Goal: Task Accomplishment & Management: Manage account settings

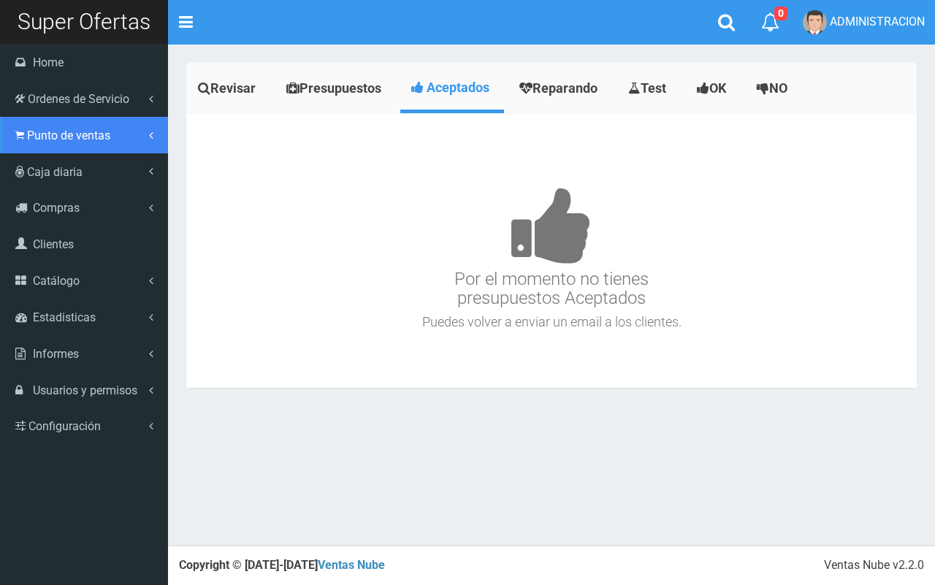
click at [74, 130] on span "Punto de ventas" at bounding box center [68, 136] width 83 height 14
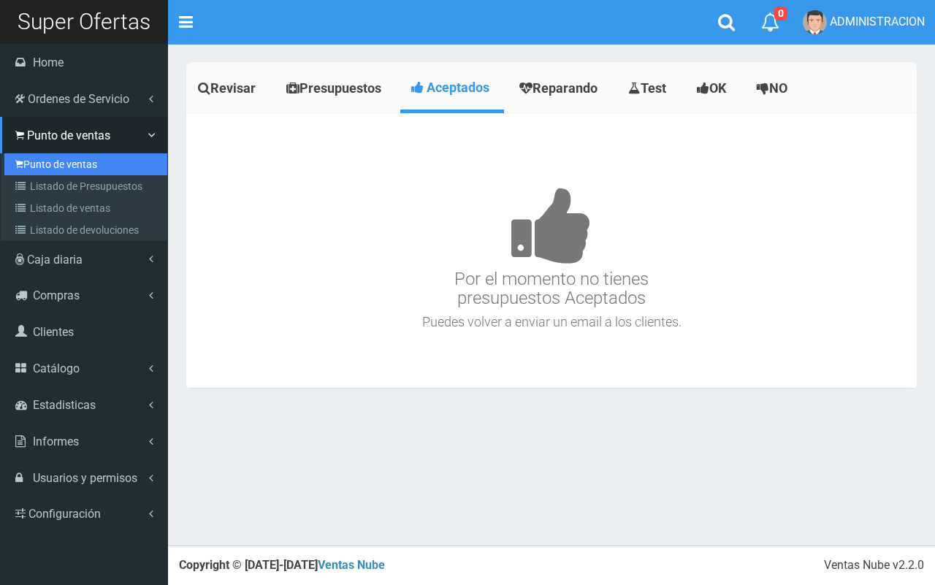
click at [75, 161] on link "Punto de ventas" at bounding box center [85, 164] width 163 height 22
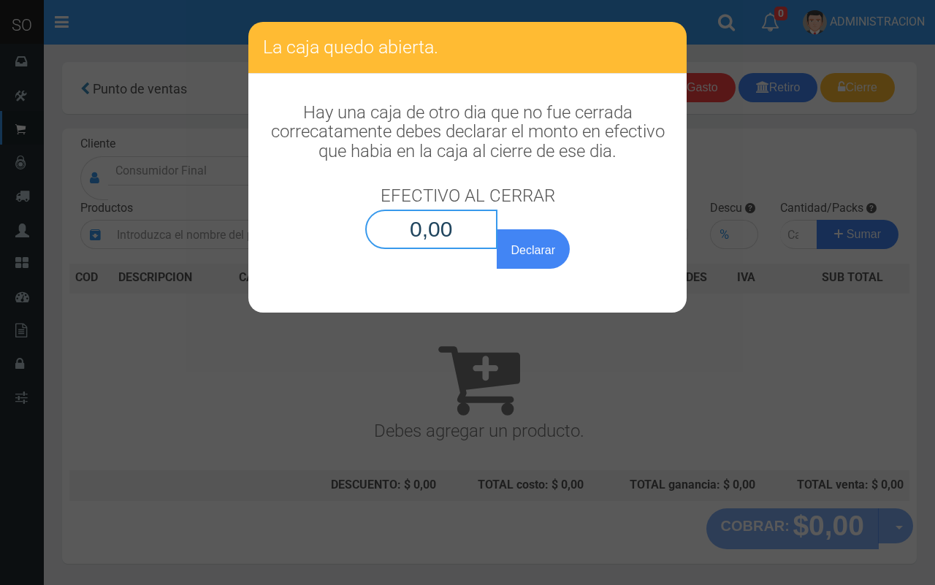
click at [457, 230] on input "0,00" at bounding box center [431, 229] width 132 height 39
type input "0,01"
click at [497, 229] on button "Declarar" at bounding box center [533, 248] width 73 height 39
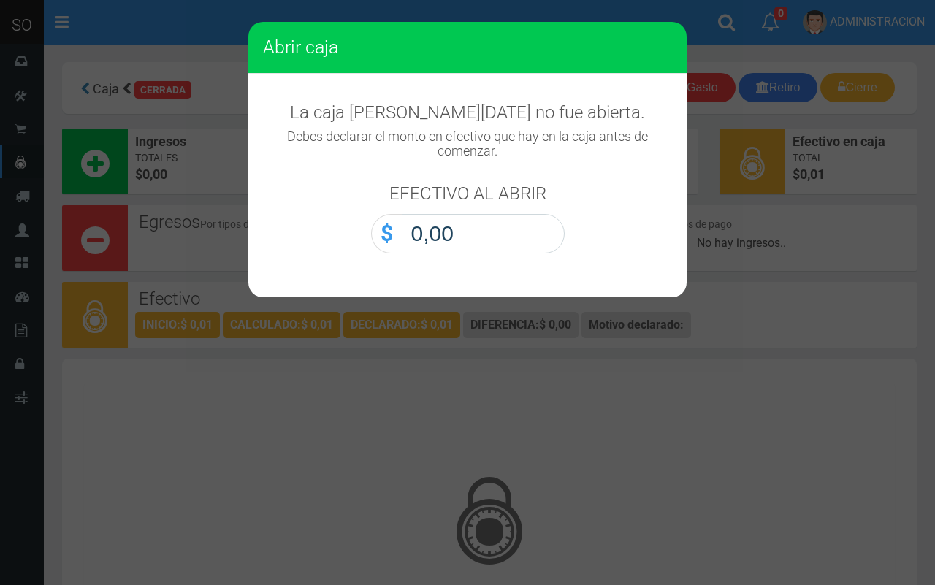
click at [537, 234] on input "0,00" at bounding box center [483, 233] width 163 height 39
type input "0,01"
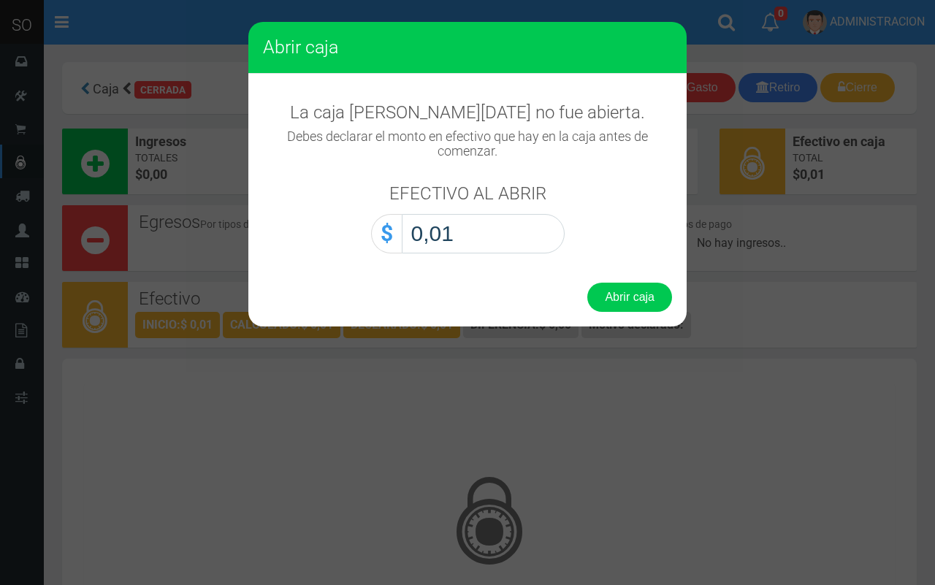
click at [587, 283] on button "Abrir caja" at bounding box center [629, 297] width 85 height 29
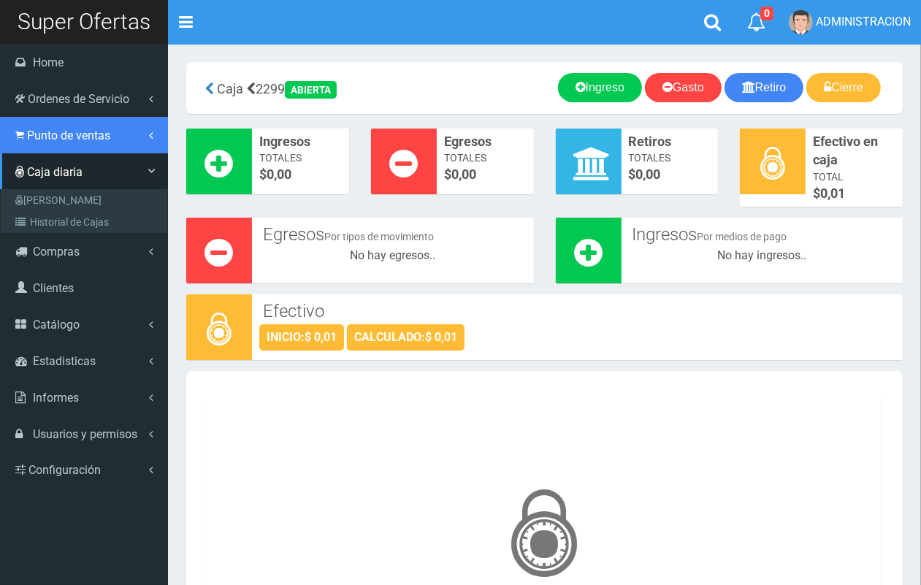
drag, startPoint x: 80, startPoint y: 140, endPoint x: 88, endPoint y: 179, distance: 39.5
click at [81, 141] on span "Punto de ventas" at bounding box center [68, 136] width 83 height 14
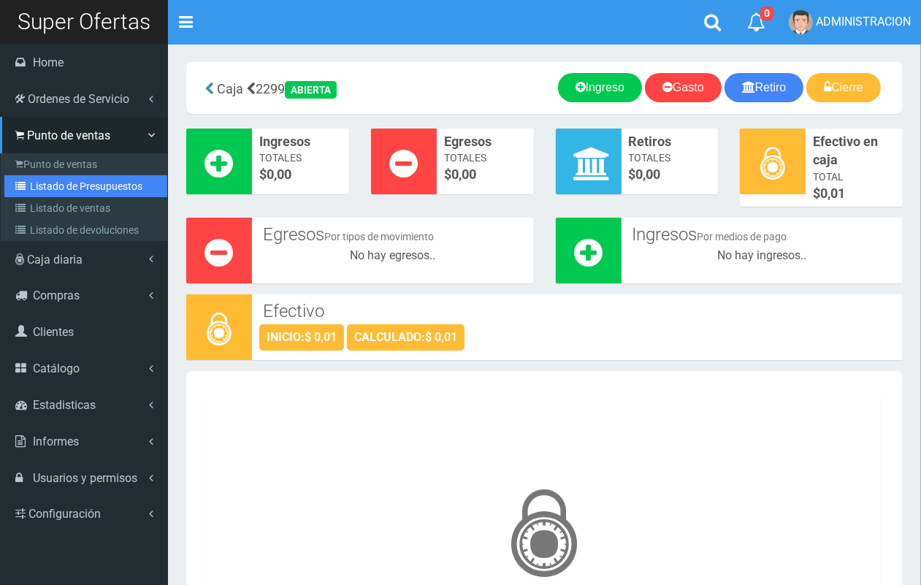
click at [91, 181] on link "Listado de Presupuestos" at bounding box center [85, 186] width 163 height 22
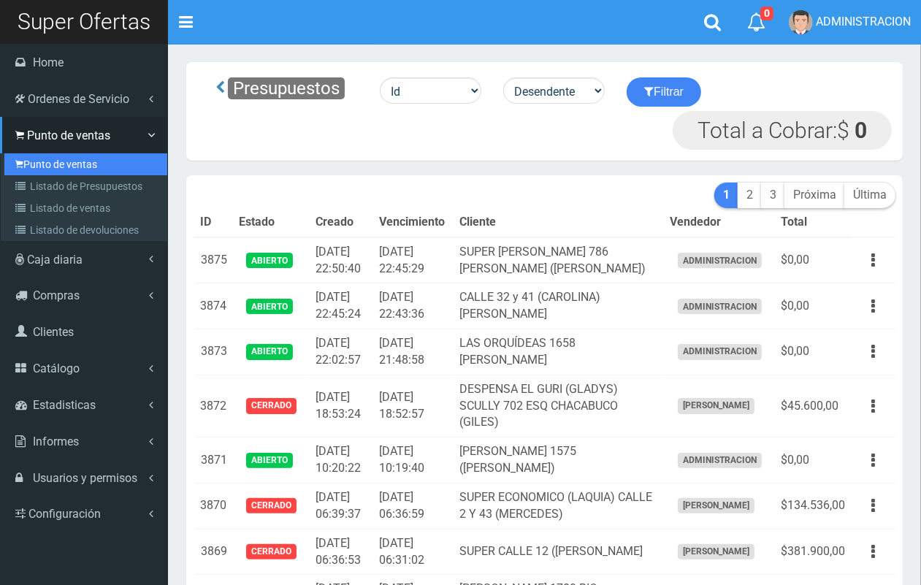
click at [63, 164] on link "Punto de ventas" at bounding box center [85, 164] width 163 height 22
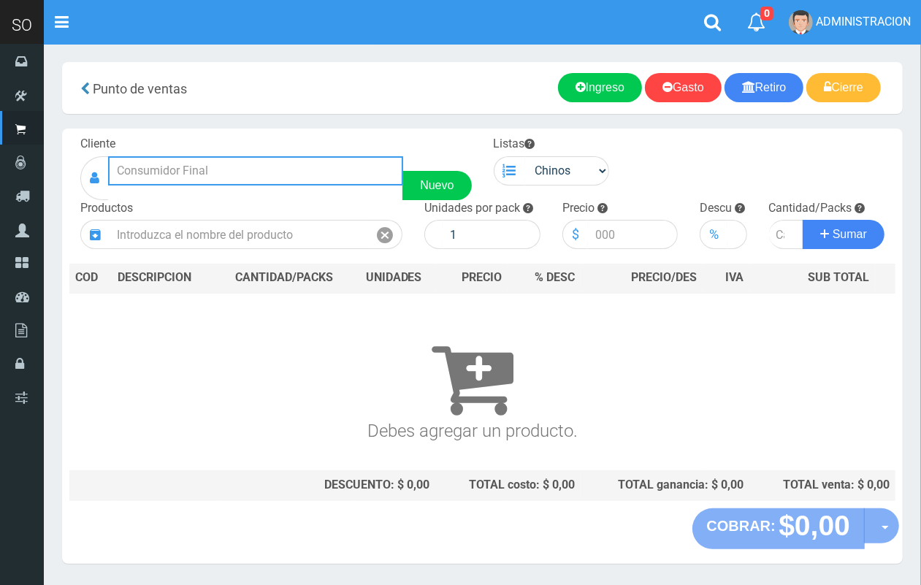
click at [283, 173] on input "text" at bounding box center [255, 170] width 295 height 29
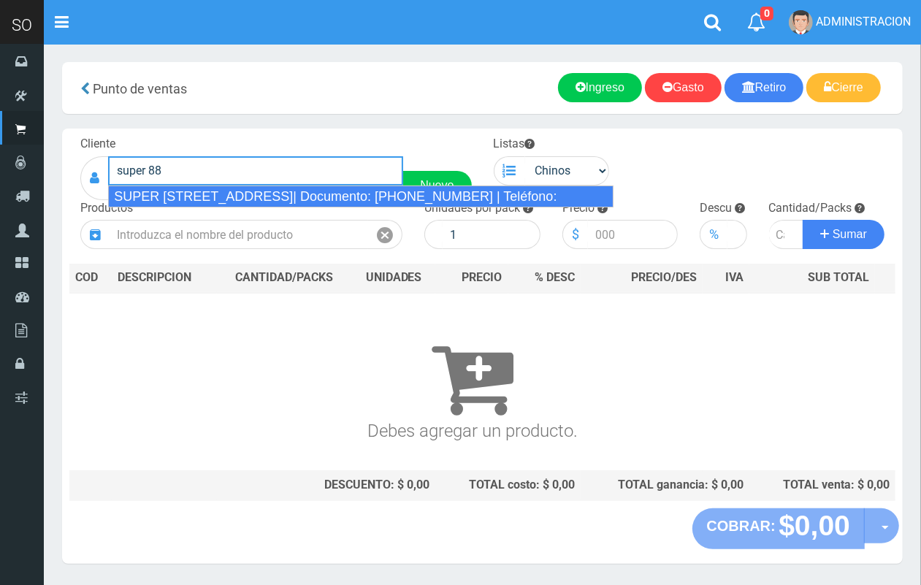
drag, startPoint x: 327, startPoint y: 191, endPoint x: 650, endPoint y: 190, distance: 323.7
click at [327, 191] on div "SUPER 88 CALLE 32 2800 SOFIA (ZARATE)| Documento: 5466333669 | Teléfono:" at bounding box center [361, 197] width 506 height 22
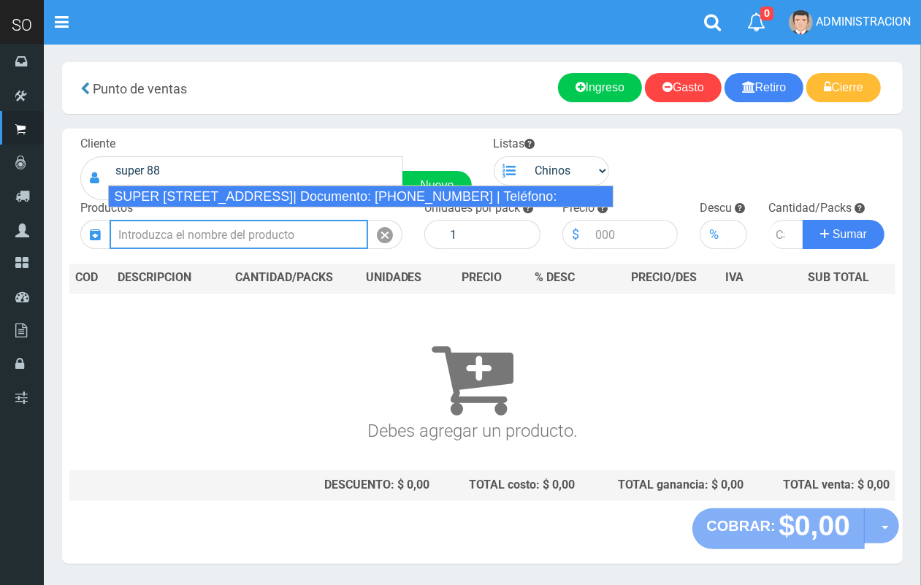
type input "SUPER 88 CALLE 32 2800 SOFIA (ZARATE)| Documento: 5466333669 | Teléfono:"
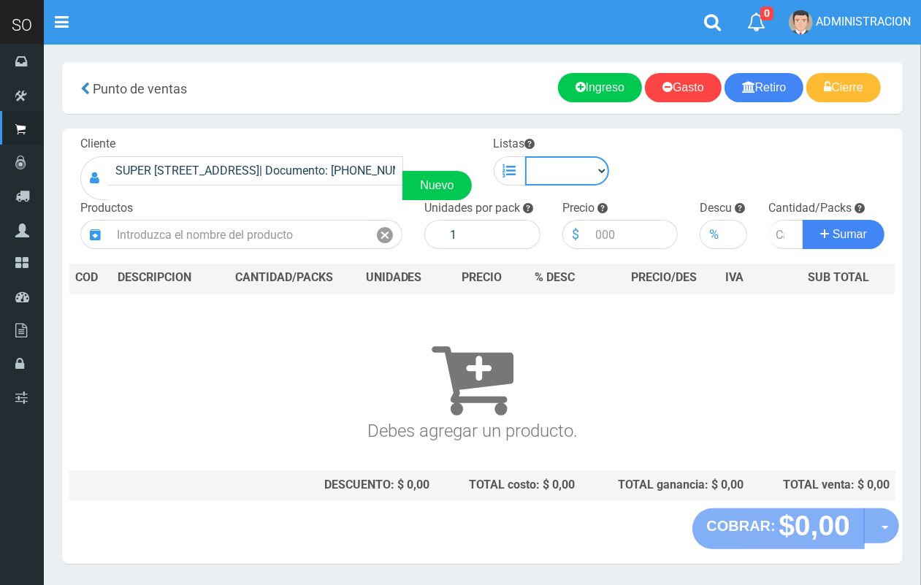
click at [572, 172] on select "Chinos . ." at bounding box center [567, 170] width 85 height 29
select select "1"
click at [525, 156] on select "Chinos . ." at bounding box center [567, 170] width 85 height 29
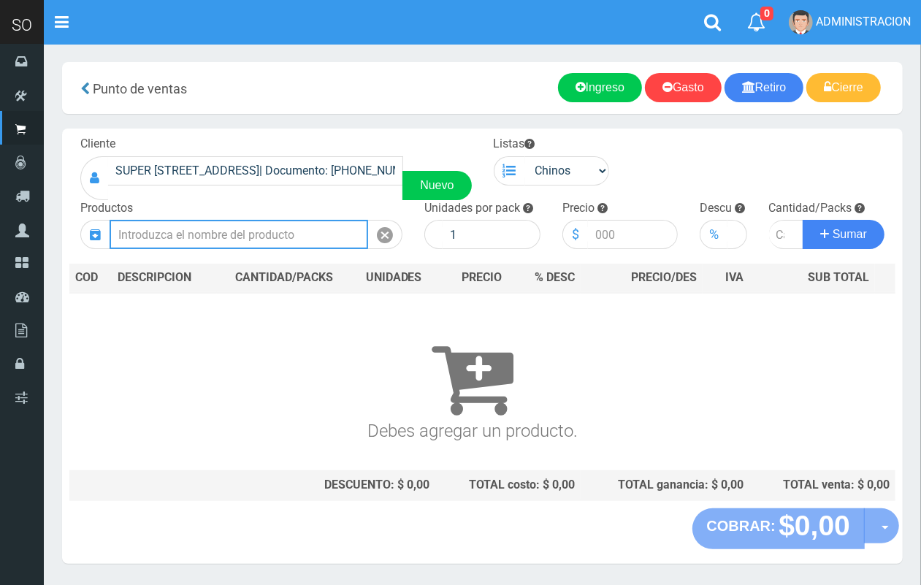
click at [251, 229] on input "text" at bounding box center [239, 234] width 259 height 29
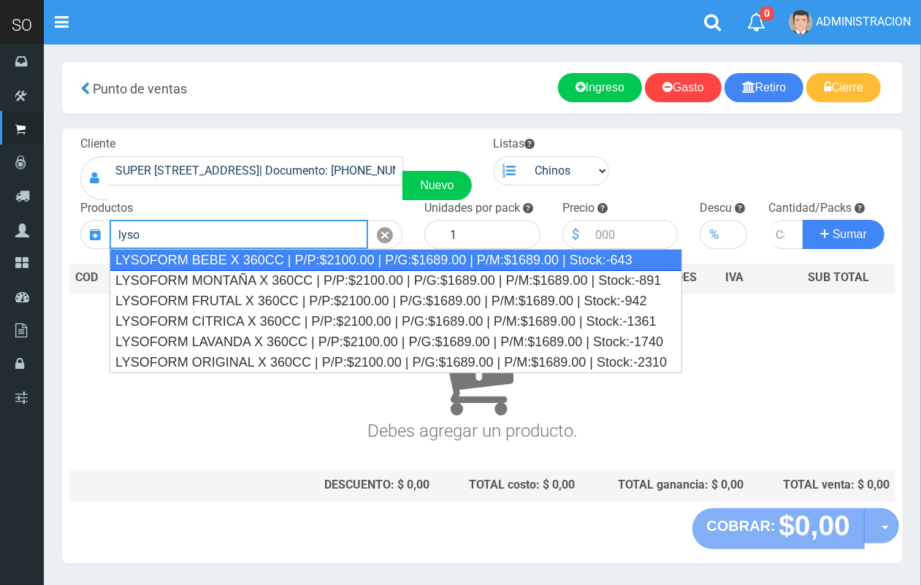
click at [404, 267] on div "LYSOFORM BEBE X 360CC | P/P:$2100.00 | P/G:$1689.00 | P/M:$1689.00 | Stock:-643" at bounding box center [396, 260] width 573 height 22
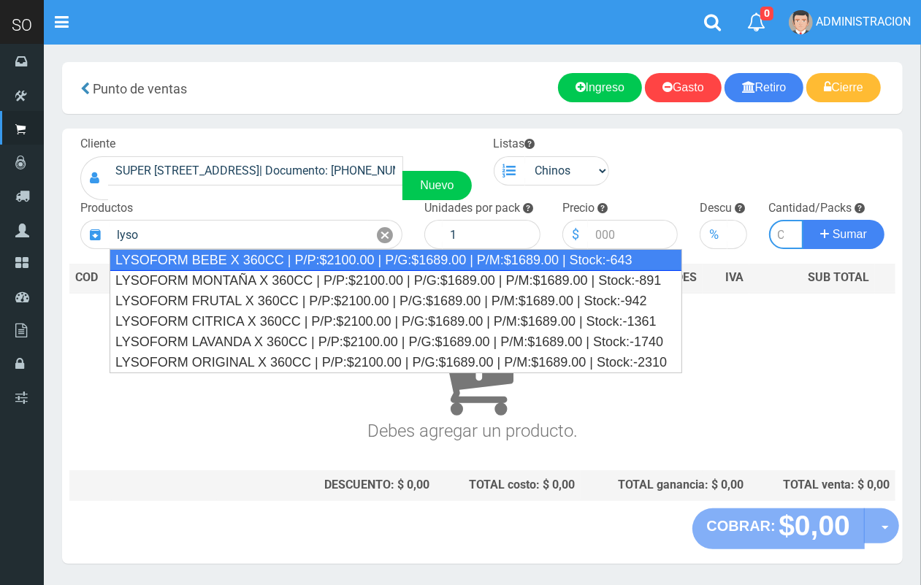
type input "LYSOFORM BEBE X 360CC | P/P:$2100.00 | P/G:$1689.00 | P/M:$1689.00 | Stock:-643"
type input "12"
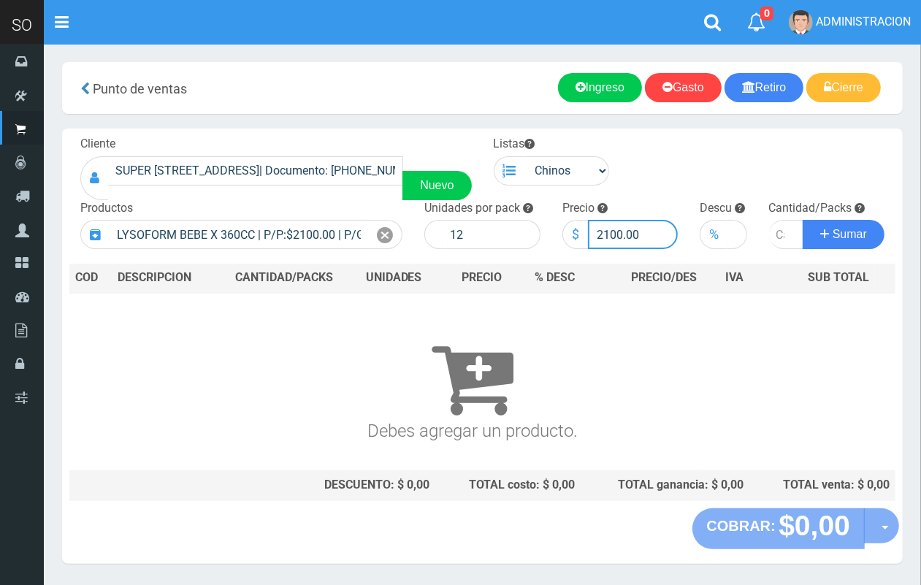
drag, startPoint x: 619, startPoint y: 230, endPoint x: 581, endPoint y: 230, distance: 38.0
click at [581, 230] on div "$ 2100.00" at bounding box center [621, 234] width 116 height 29
type input "1900.00"
click at [769, 235] on input "number" at bounding box center [786, 234] width 35 height 29
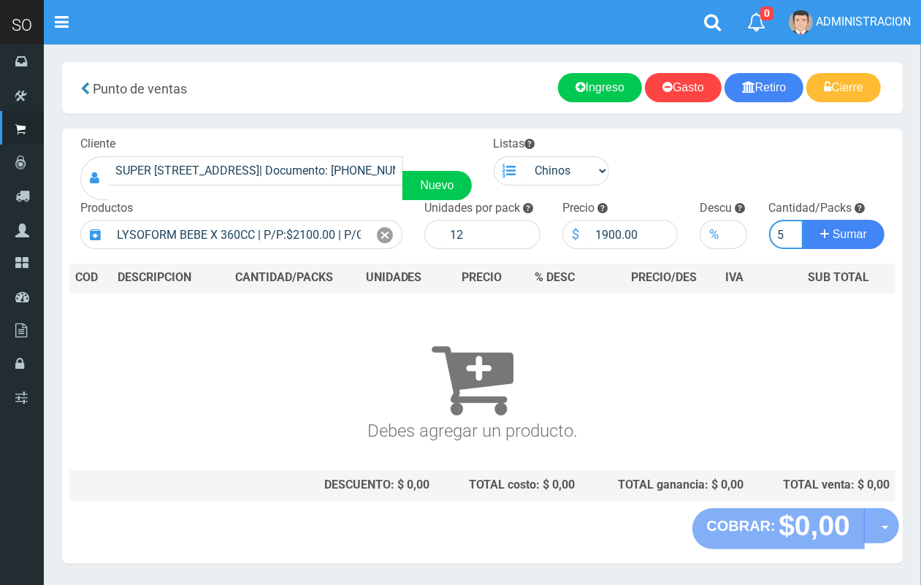
type input "5"
click at [803, 220] on button "Sumar" at bounding box center [844, 234] width 82 height 29
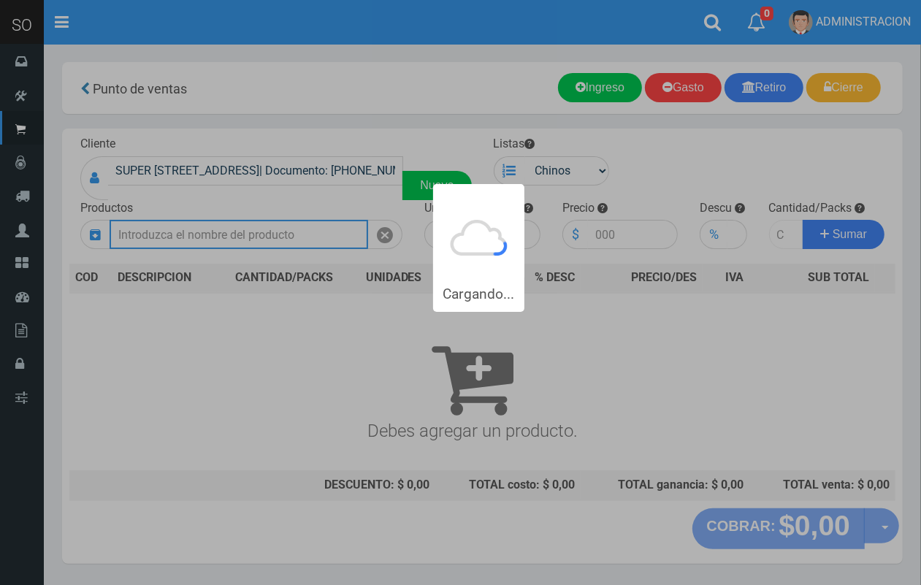
scroll to position [0, 0]
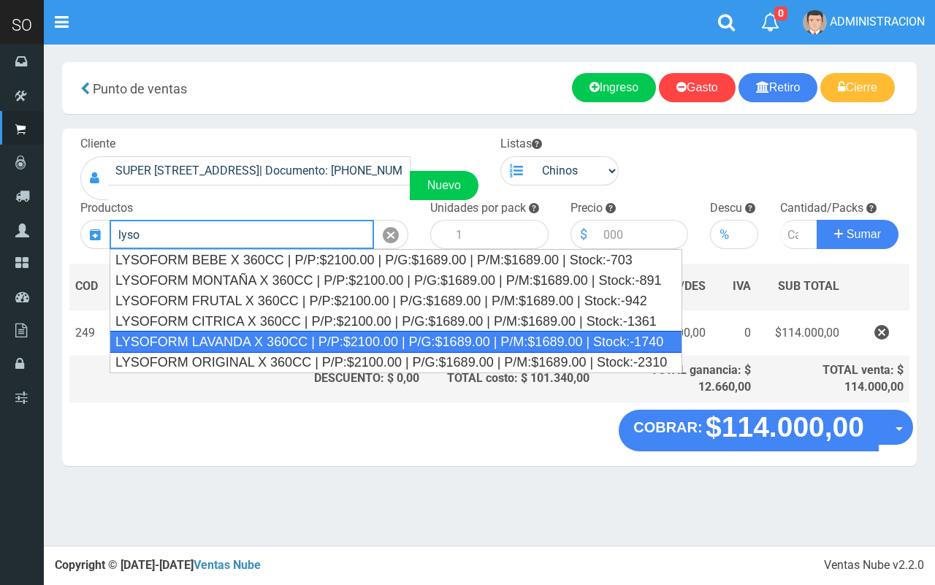
click at [553, 338] on div "LYSOFORM LAVANDA X 360CC | P/P:$2100.00 | P/G:$1689.00 | P/M:$1689.00 | Stock:-…" at bounding box center [396, 342] width 573 height 22
type input "LYSOFORM LAVANDA X 360CC | P/P:$2100.00 | P/G:$1689.00 | P/M:$1689.00 | Stock:-…"
type input "12"
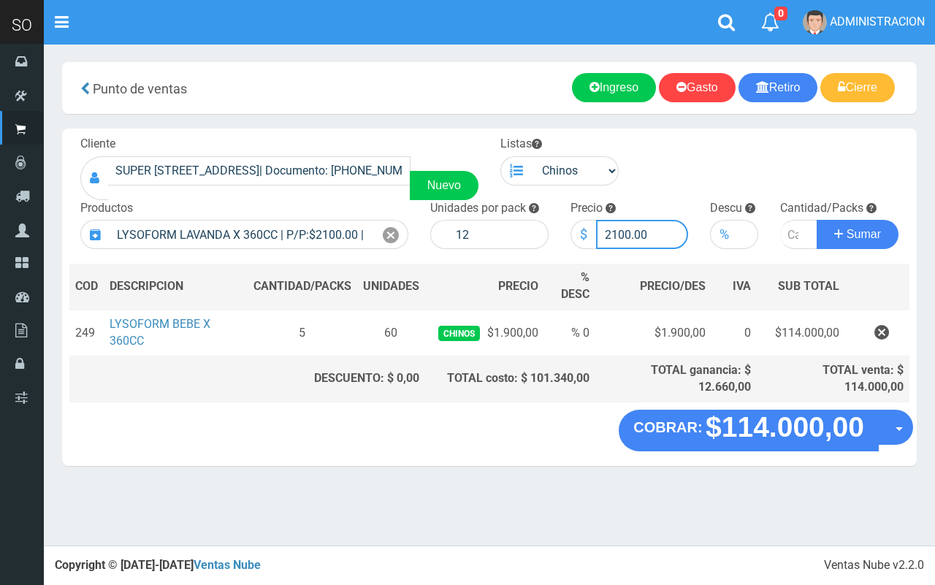
drag, startPoint x: 622, startPoint y: 232, endPoint x: 568, endPoint y: 226, distance: 55.1
click at [568, 226] on div "Precio $ 2100.00" at bounding box center [630, 225] width 140 height 50
type input "1900.00"
click at [793, 241] on input "number" at bounding box center [798, 234] width 37 height 29
type input "5"
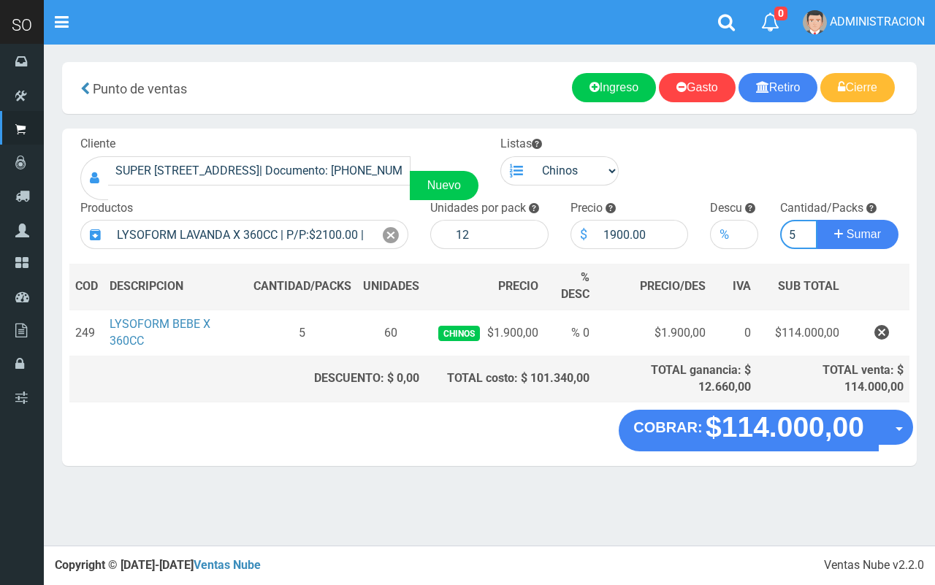
click at [817, 220] on button "Sumar" at bounding box center [858, 234] width 82 height 29
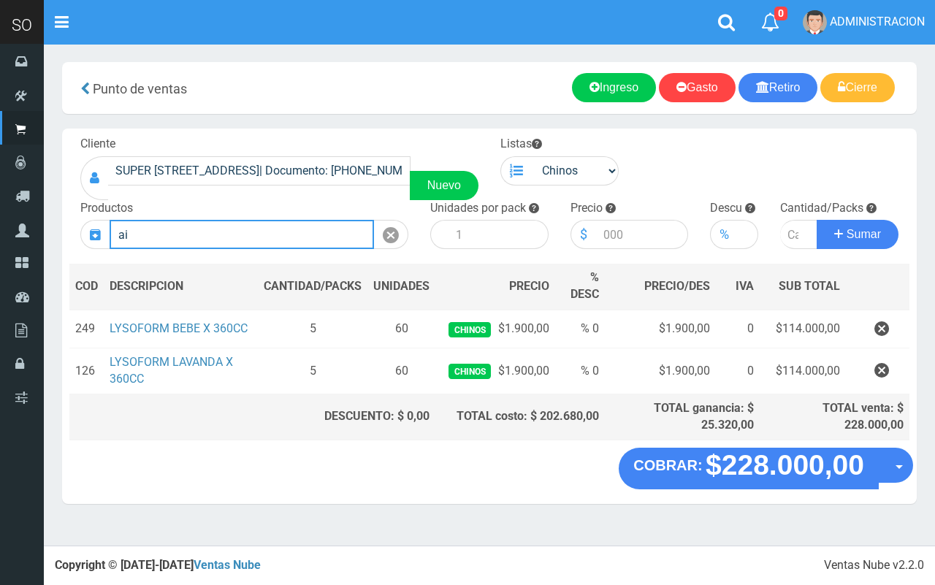
type input "a"
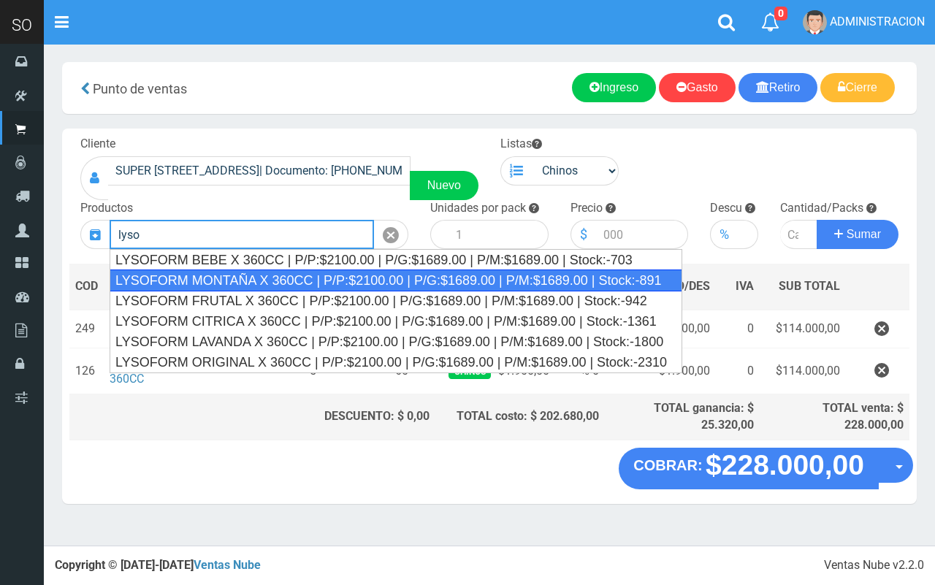
drag, startPoint x: 301, startPoint y: 283, endPoint x: 570, endPoint y: 221, distance: 275.9
click at [300, 282] on div "LYSOFORM MONTAÑA X 360CC | P/P:$2100.00 | P/G:$1689.00 | P/M:$1689.00 | Stock:-…" at bounding box center [396, 281] width 573 height 22
type input "LYSOFORM MONTAÑA X 360CC | P/P:$2100.00 | P/G:$1689.00 | P/M:$1689.00 | Stock:-…"
type input "12"
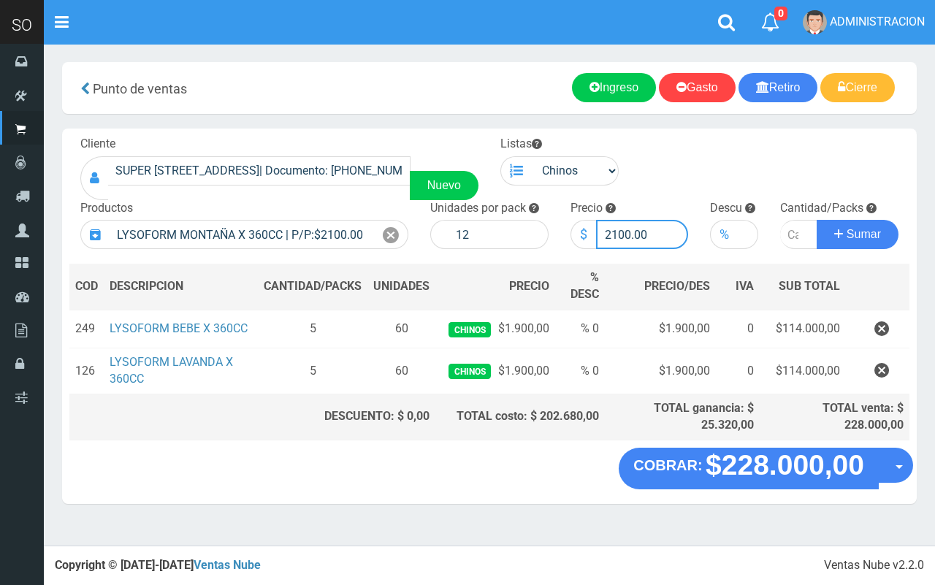
drag, startPoint x: 628, startPoint y: 235, endPoint x: 599, endPoint y: 228, distance: 30.0
click at [601, 232] on input "2100.00" at bounding box center [642, 234] width 93 height 29
type input "1900.00"
click at [790, 234] on input "number" at bounding box center [798, 234] width 37 height 29
type input "5"
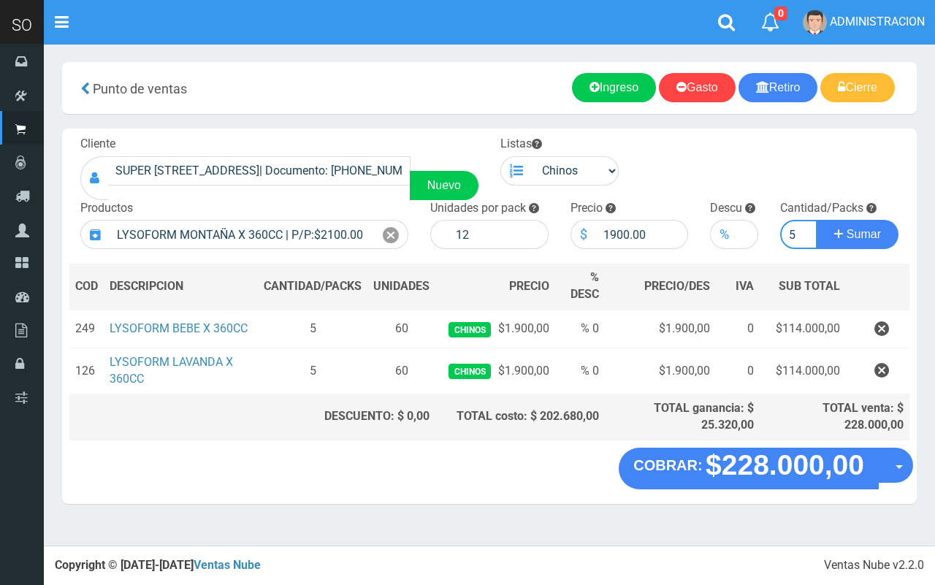
click at [817, 220] on button "Sumar" at bounding box center [858, 234] width 82 height 29
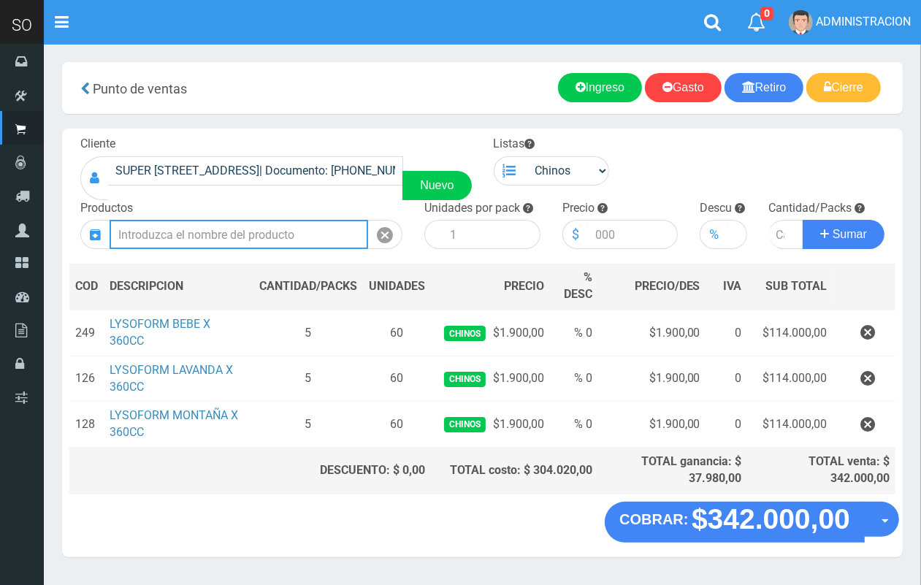
scroll to position [30, 0]
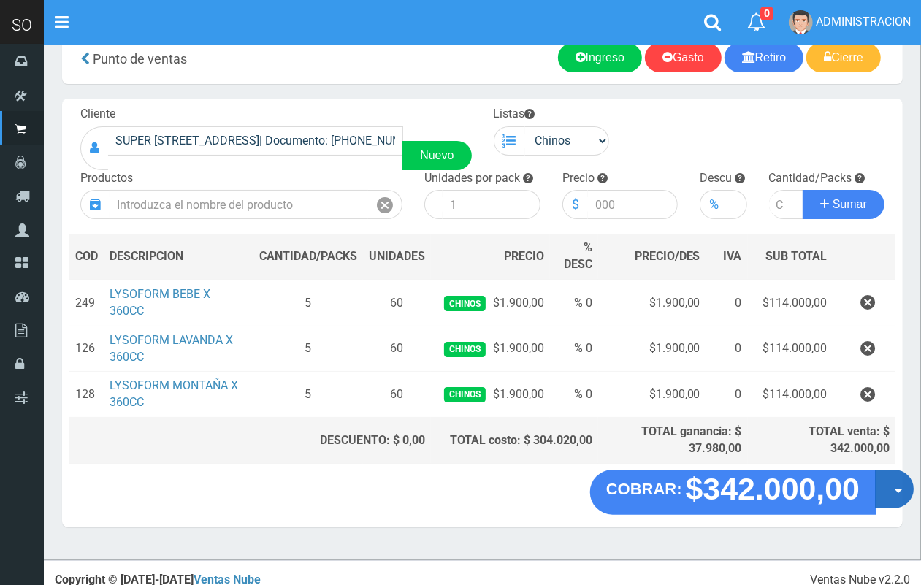
click at [894, 488] on button "Opciones" at bounding box center [894, 489] width 39 height 39
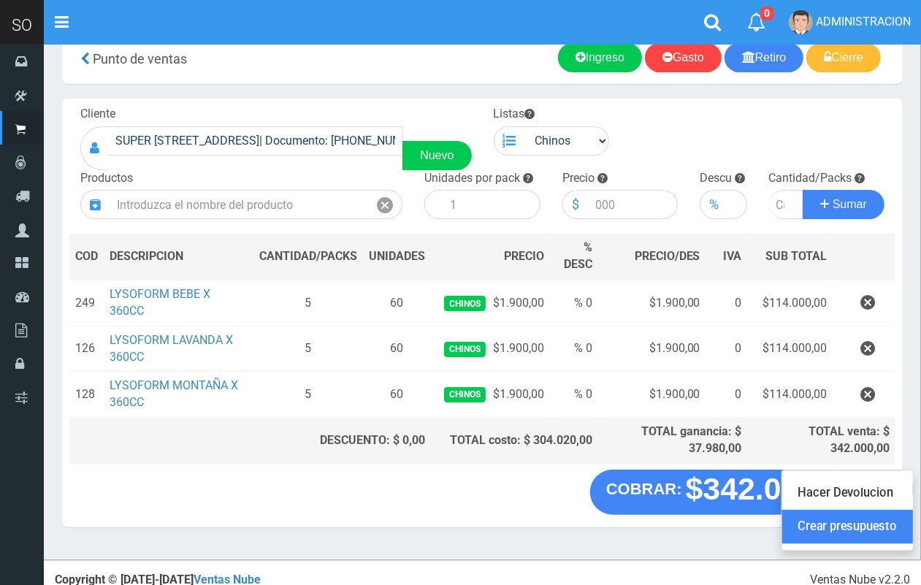
click at [894, 510] on link "Crear presupuesto" at bounding box center [847, 527] width 131 height 34
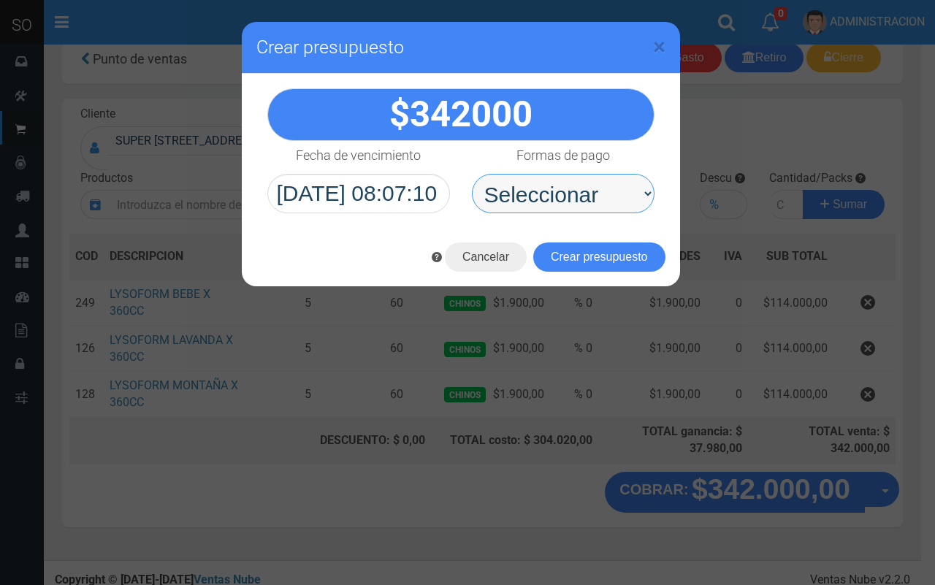
click at [596, 202] on select "Seleccionar Efectivo Tarjeta de Crédito Depósito Débito" at bounding box center [563, 193] width 183 height 39
select select "Efectivo"
click at [472, 174] on select "Seleccionar Efectivo Tarjeta de Crédito Depósito Débito" at bounding box center [563, 193] width 183 height 39
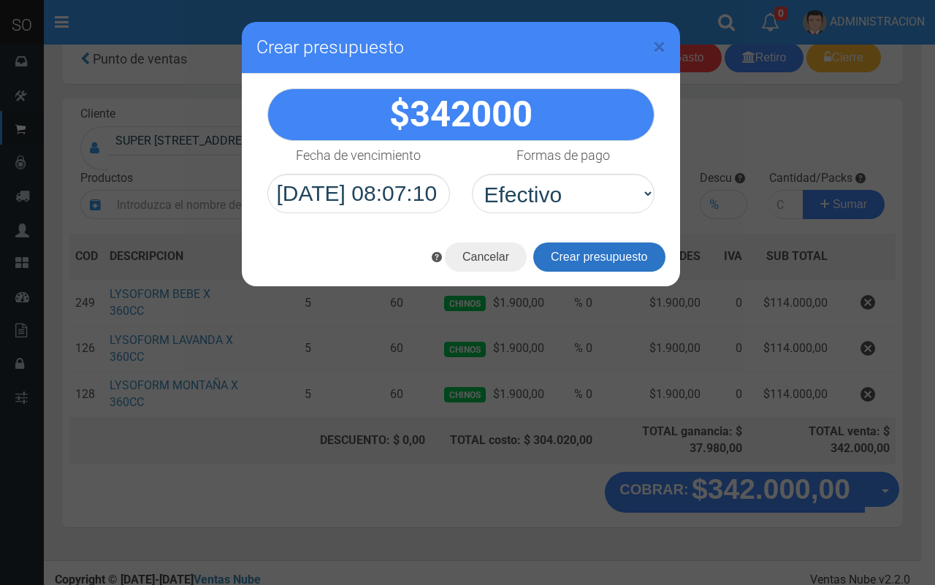
click at [601, 256] on button "Crear presupuesto" at bounding box center [599, 257] width 132 height 29
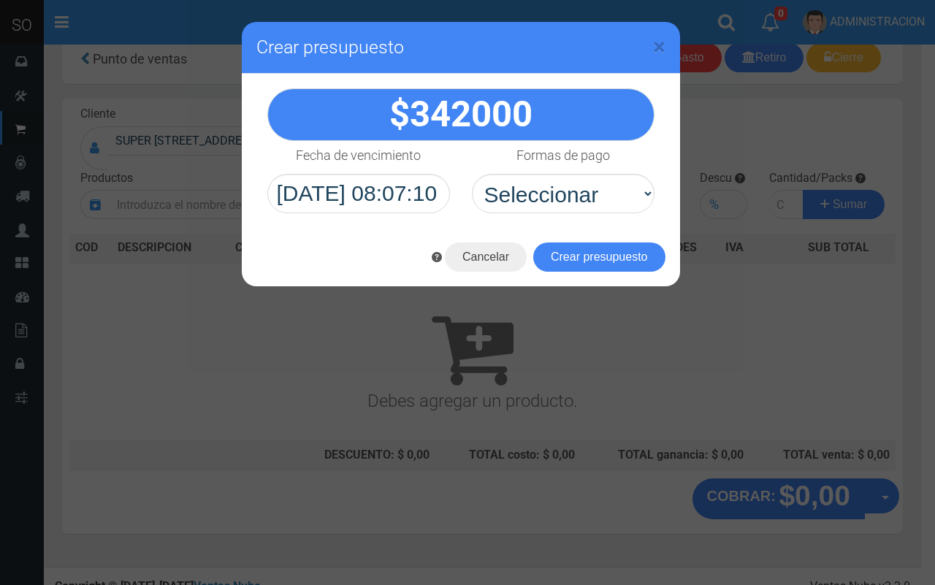
click at [666, 47] on div "× Crear presupuesto" at bounding box center [461, 48] width 438 height 52
click at [662, 45] on span "×" at bounding box center [659, 47] width 12 height 28
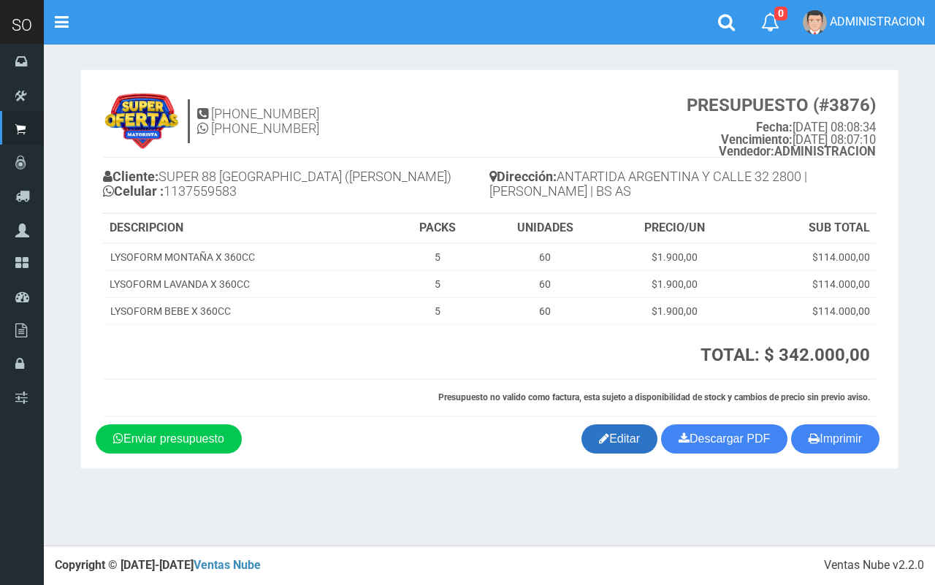
click at [617, 433] on link "Editar" at bounding box center [620, 438] width 76 height 29
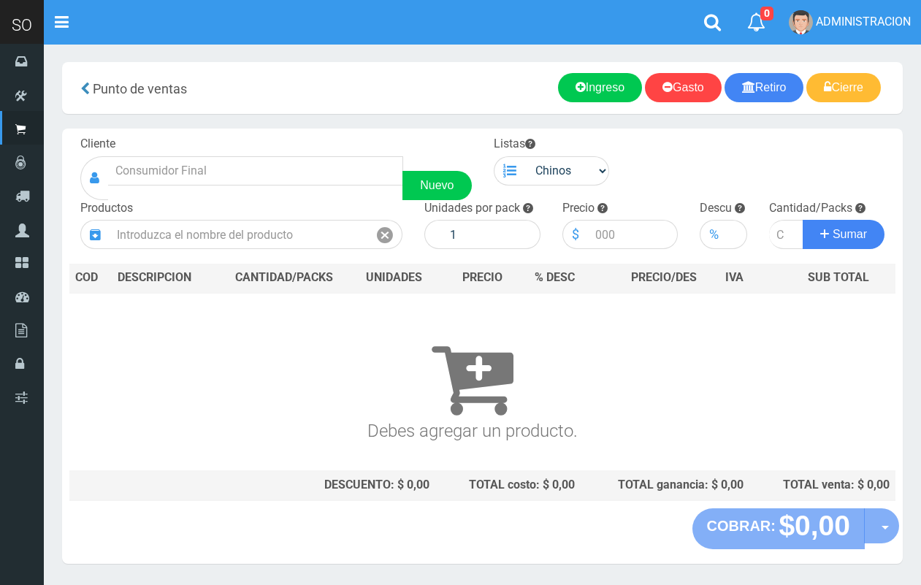
scroll to position [30, 0]
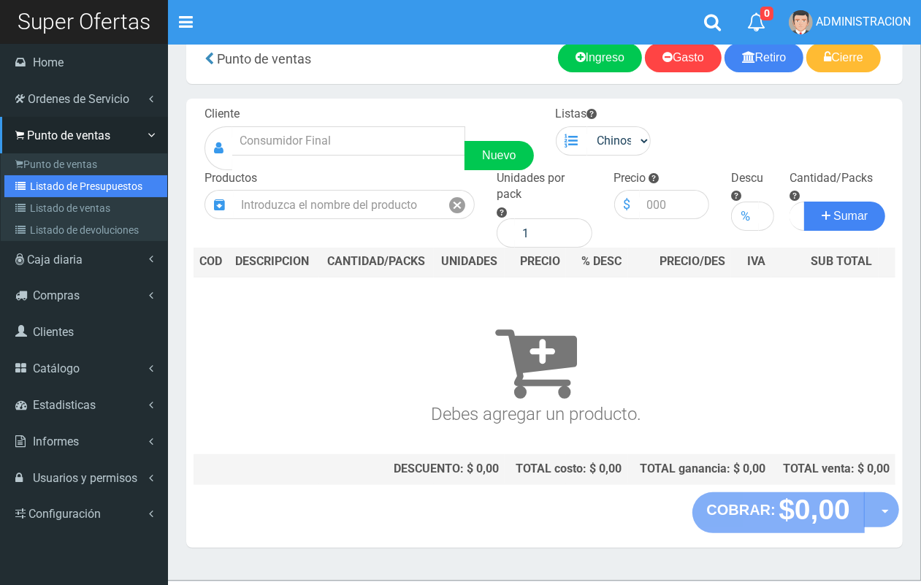
click at [47, 187] on link "Listado de Presupuestos" at bounding box center [85, 186] width 163 height 22
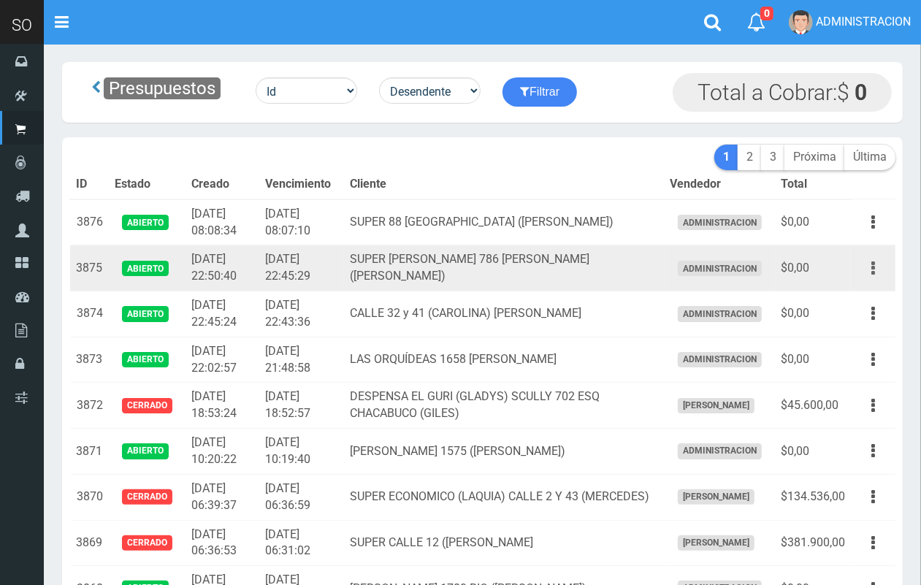
click at [872, 264] on icon "button" at bounding box center [874, 269] width 4 height 26
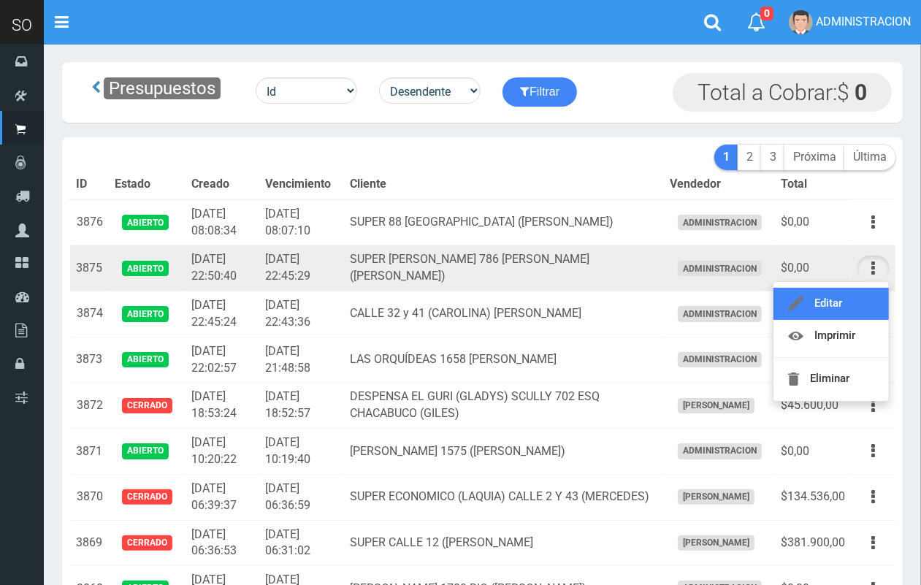
click at [833, 294] on link "Editar" at bounding box center [831, 304] width 115 height 32
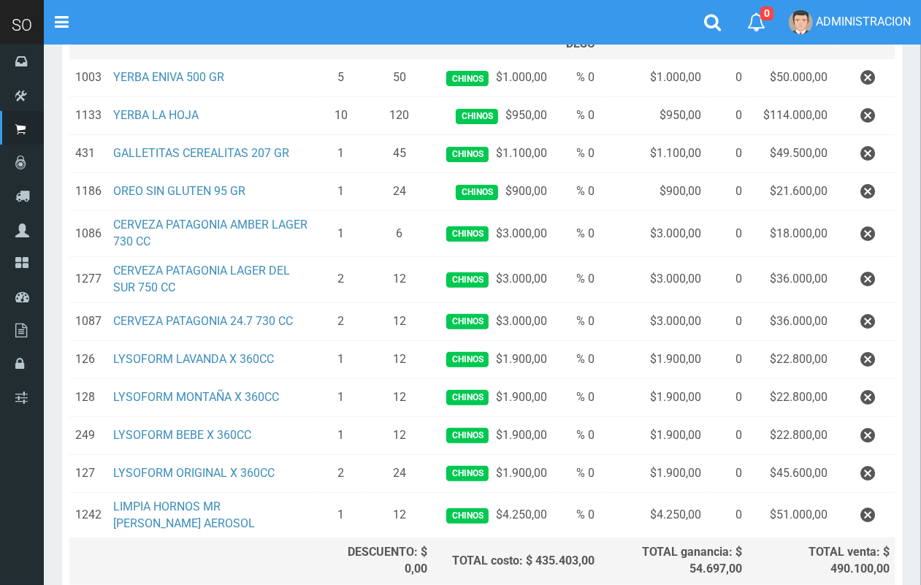
scroll to position [386, 0]
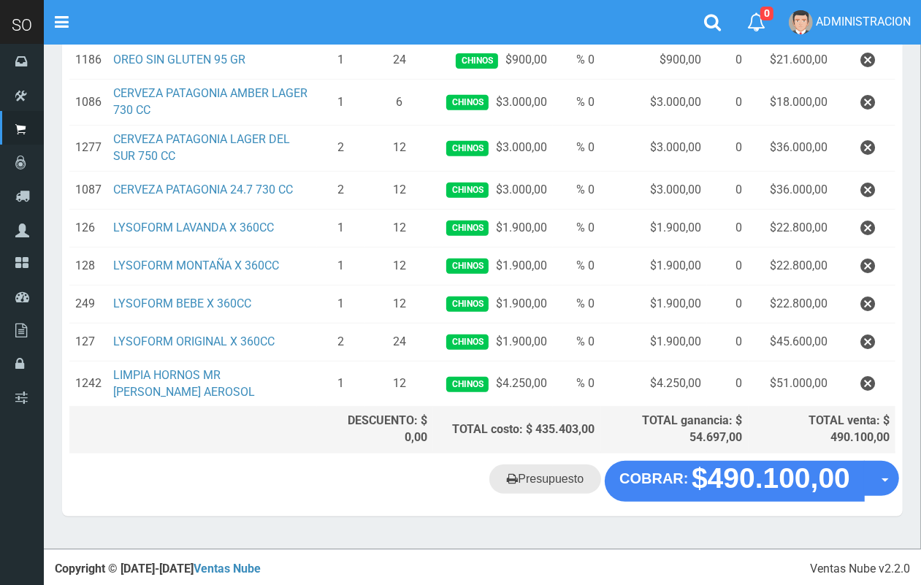
click at [556, 466] on link "Presupuesto" at bounding box center [546, 479] width 112 height 29
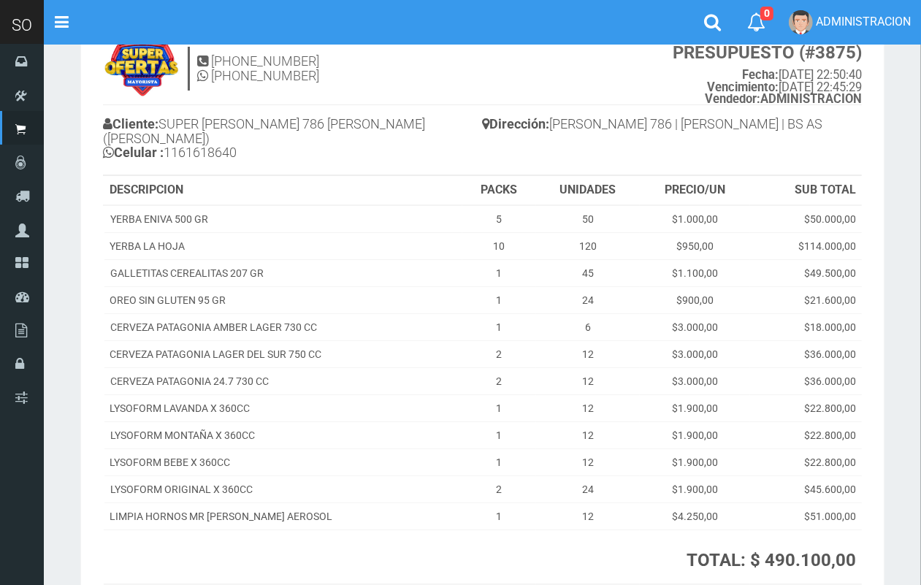
scroll to position [62, 0]
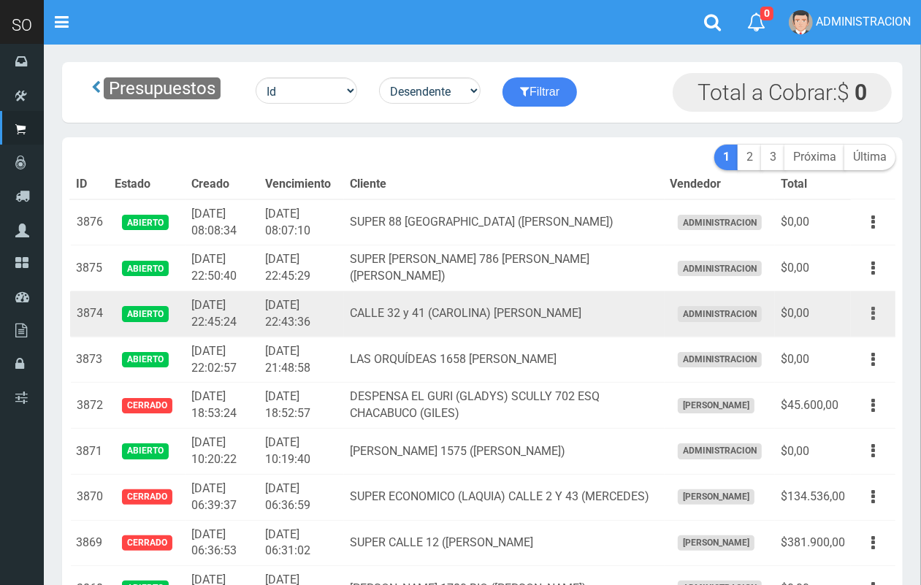
click at [874, 312] on icon "button" at bounding box center [874, 314] width 4 height 26
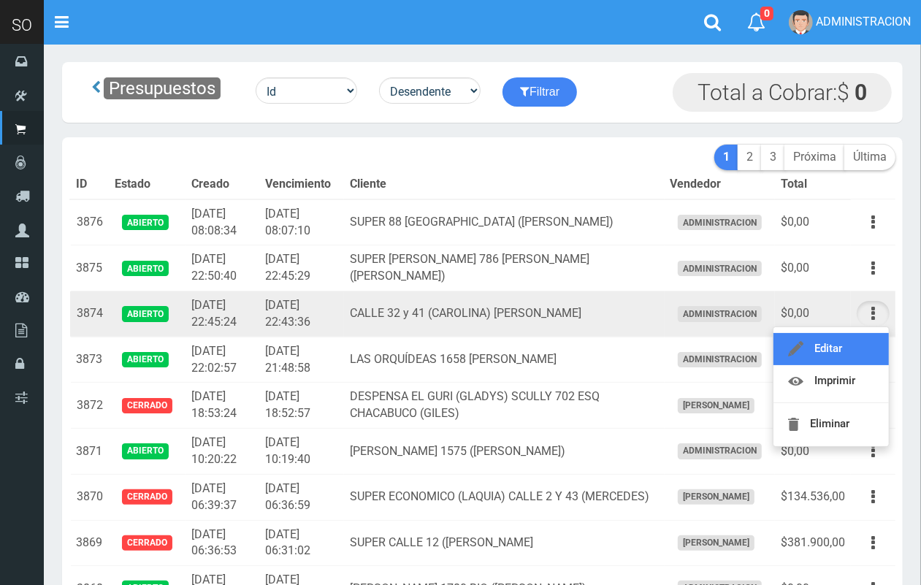
click at [860, 348] on link "Editar" at bounding box center [831, 349] width 115 height 32
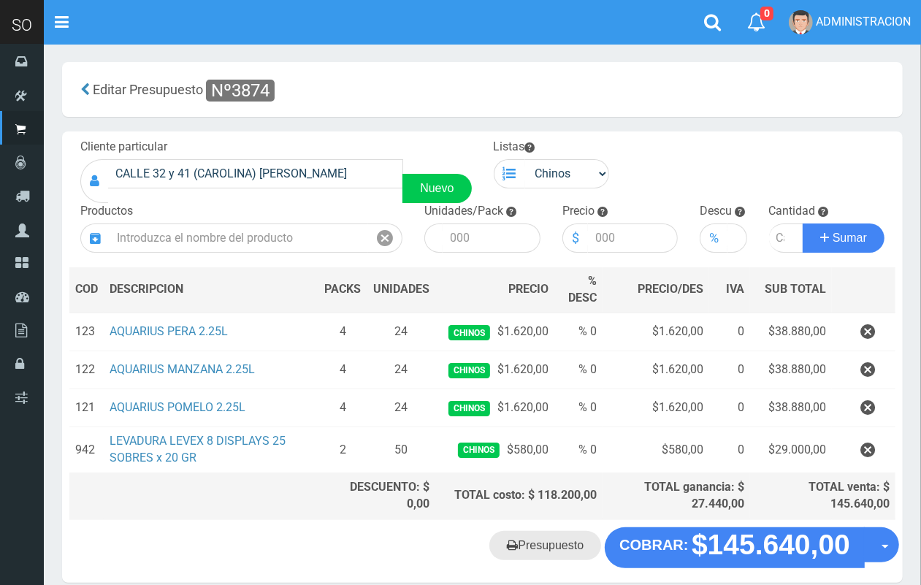
click at [509, 546] on icon at bounding box center [512, 545] width 11 height 20
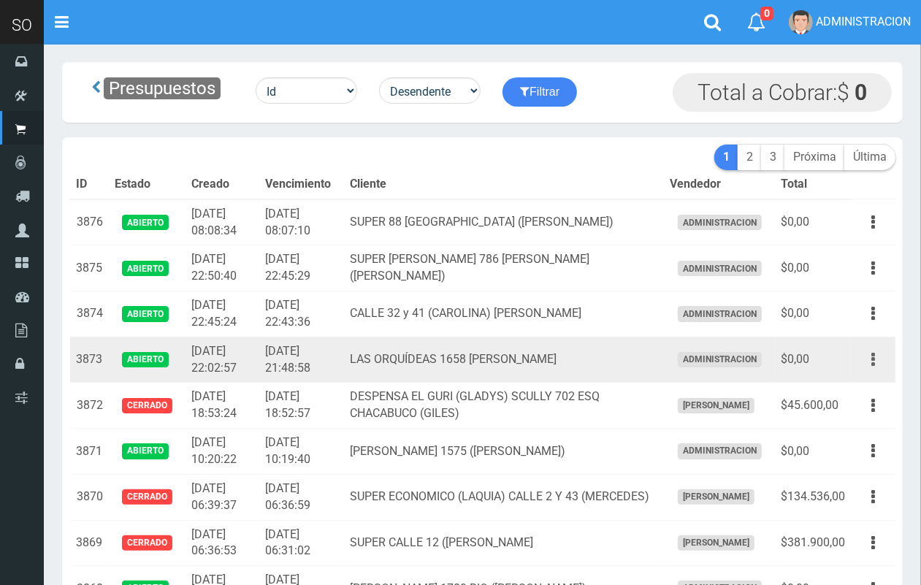
drag, startPoint x: 866, startPoint y: 353, endPoint x: 838, endPoint y: 397, distance: 51.9
click at [864, 354] on button "button" at bounding box center [873, 360] width 33 height 26
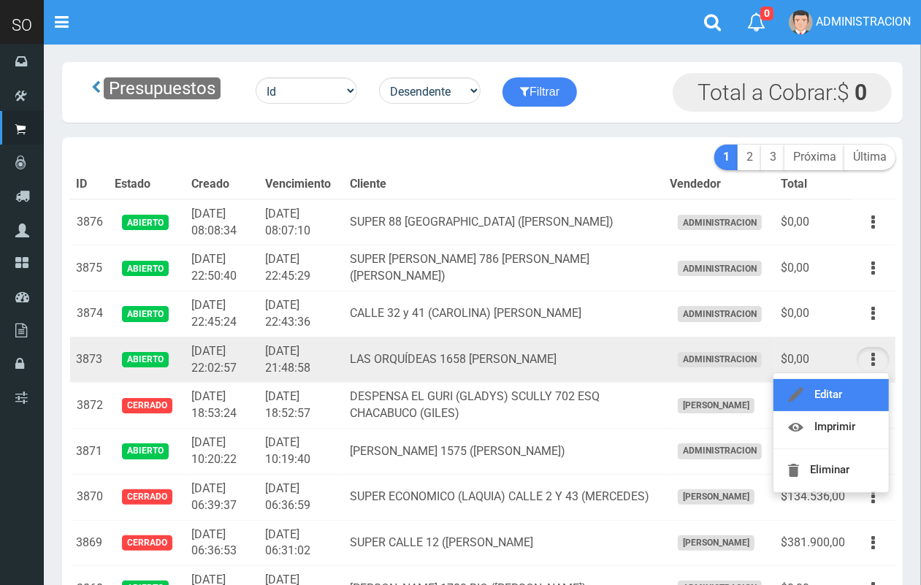
click at [835, 397] on link "Editar" at bounding box center [831, 395] width 115 height 32
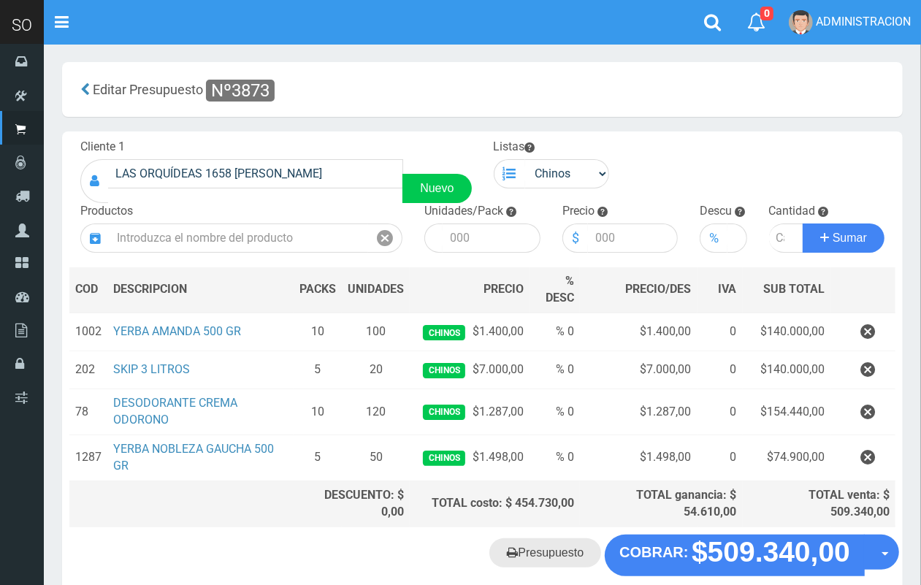
click at [549, 557] on link "Presupuesto" at bounding box center [546, 552] width 112 height 29
